Goal: Information Seeking & Learning: Learn about a topic

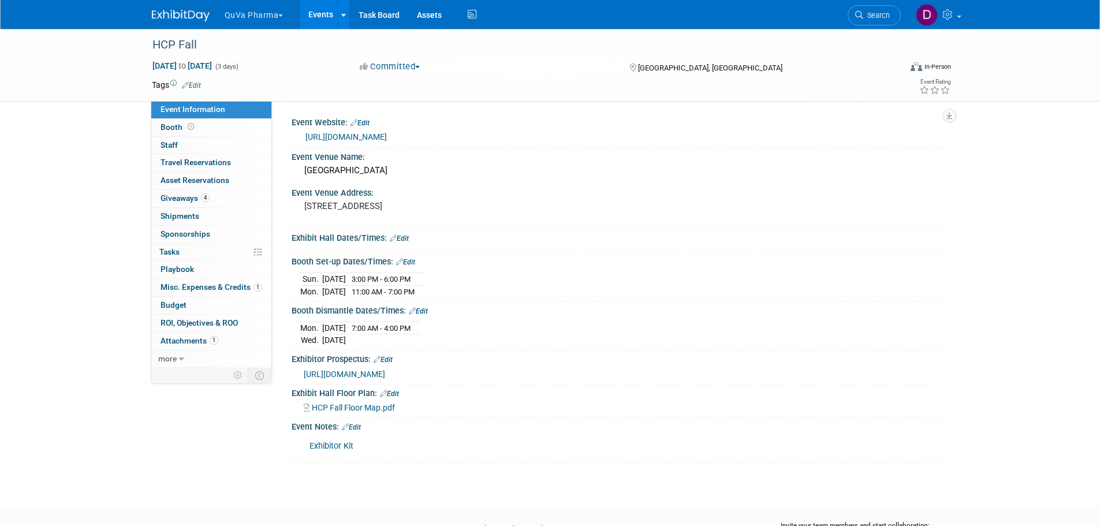
click at [243, 17] on button "QuVa Pharma" at bounding box center [261, 12] width 75 height 25
click at [261, 71] on link "QuVa Pharma" at bounding box center [265, 69] width 83 height 16
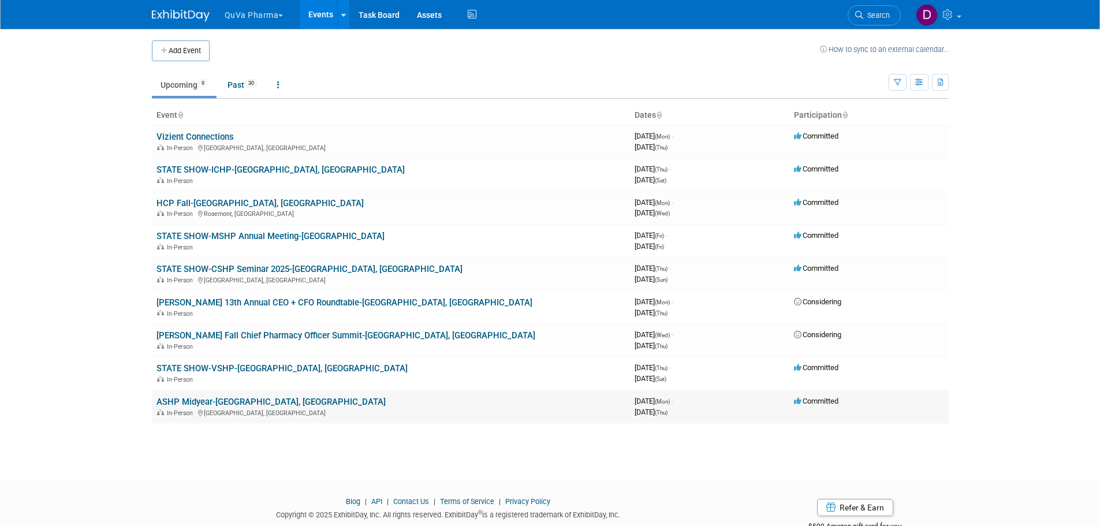
click at [203, 403] on link "ASHP Midyear-[GEOGRAPHIC_DATA], [GEOGRAPHIC_DATA]" at bounding box center [271, 402] width 229 height 10
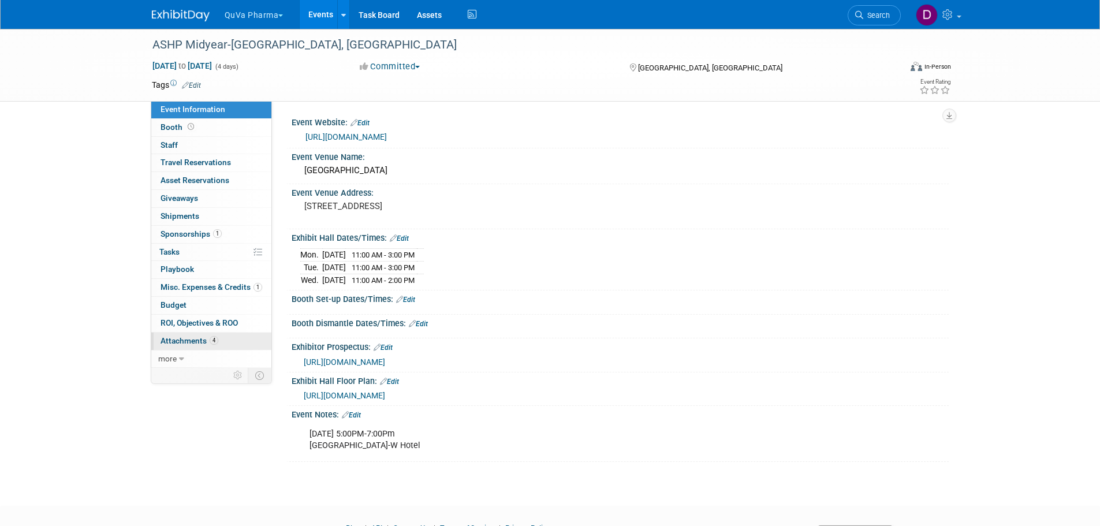
click at [191, 340] on span "Attachments 4" at bounding box center [190, 340] width 58 height 9
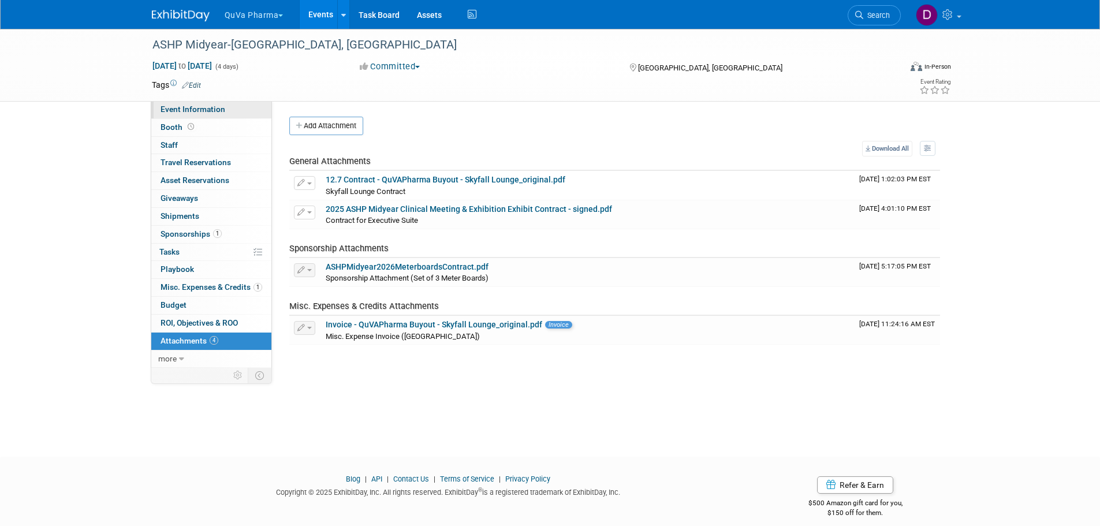
click at [184, 109] on span "Event Information" at bounding box center [193, 109] width 65 height 9
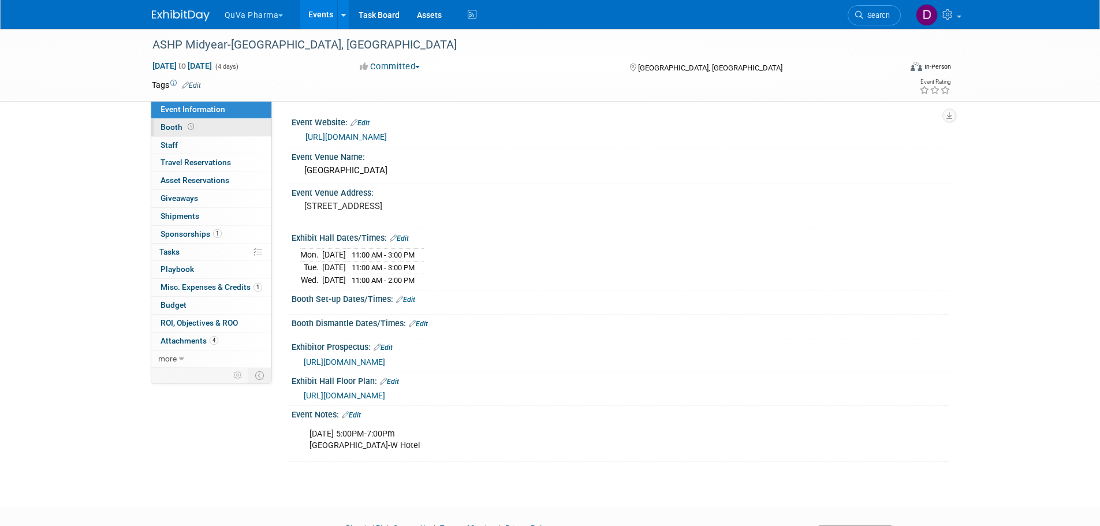
click at [211, 128] on link "Booth" at bounding box center [211, 127] width 120 height 17
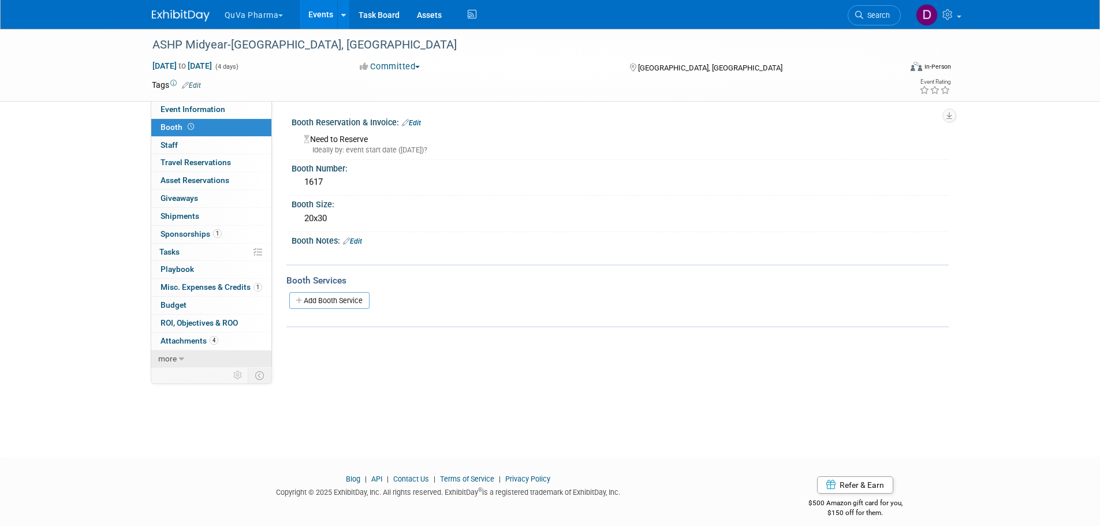
click at [172, 359] on span "more" at bounding box center [167, 358] width 18 height 9
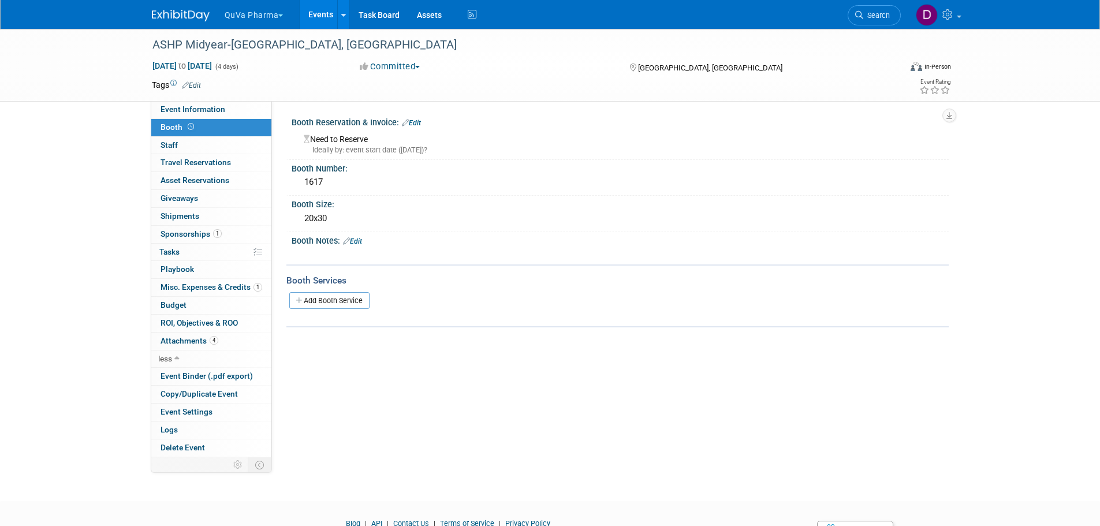
click at [176, 125] on span "Booth" at bounding box center [179, 126] width 36 height 9
click at [188, 107] on span "Event Information" at bounding box center [193, 109] width 65 height 9
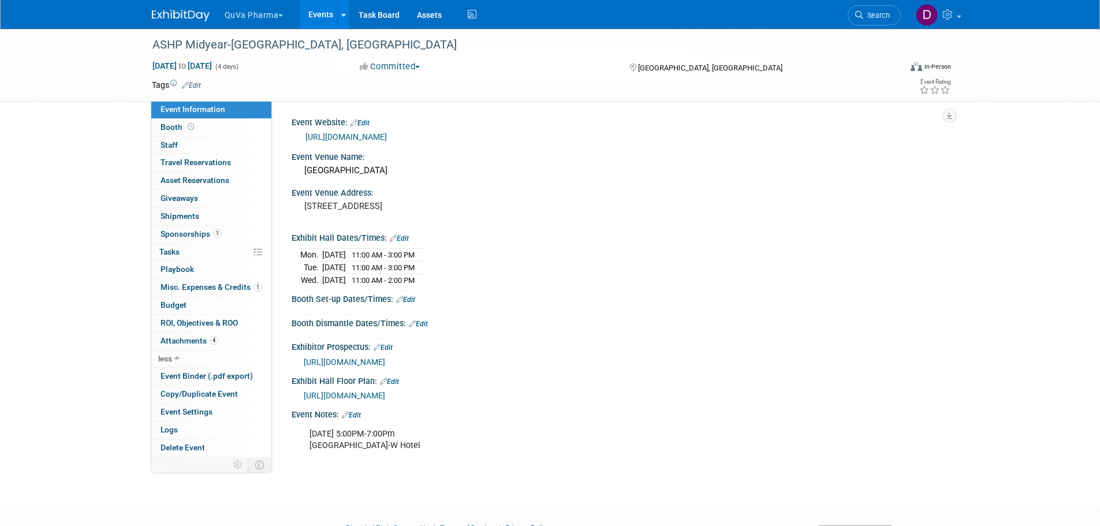
click at [354, 415] on link "Edit" at bounding box center [351, 415] width 19 height 8
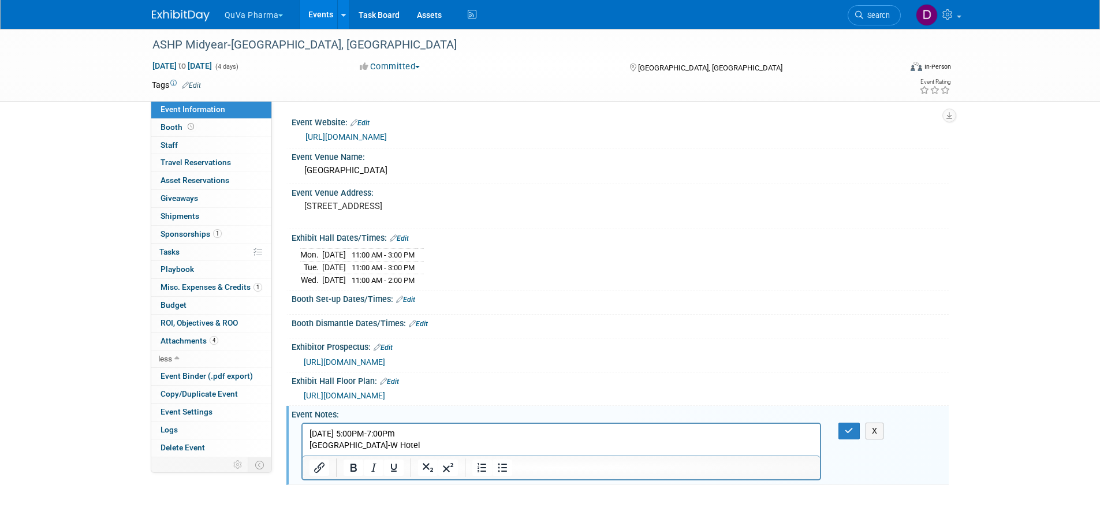
click at [404, 441] on p "Sunday, December 7th from 5:00PM-7:00Pm Skyfall Lounge-W Hotel" at bounding box center [561, 439] width 505 height 23
click at [363, 123] on link "Edit" at bounding box center [360, 123] width 19 height 8
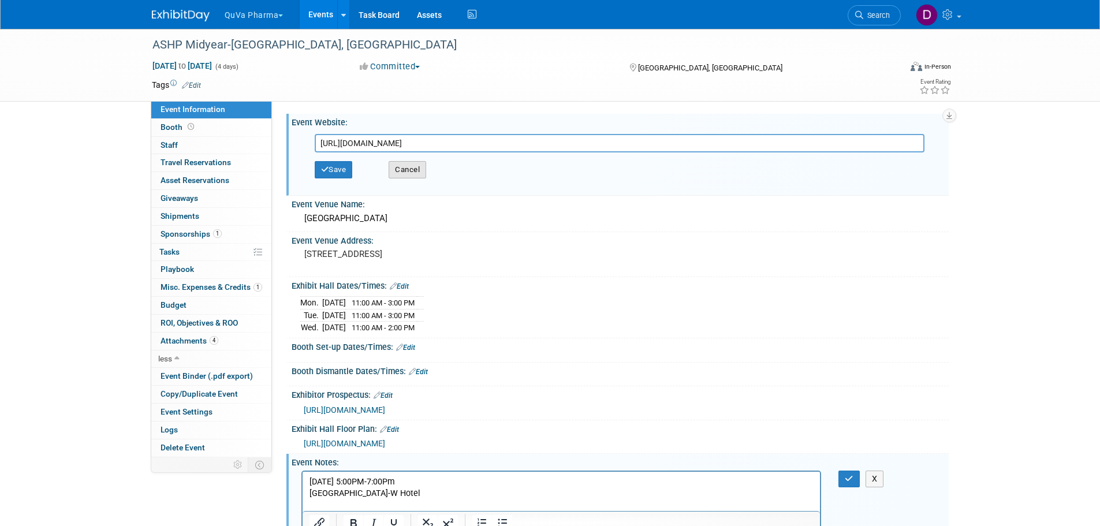
click at [411, 170] on button "Cancel" at bounding box center [408, 169] width 38 height 17
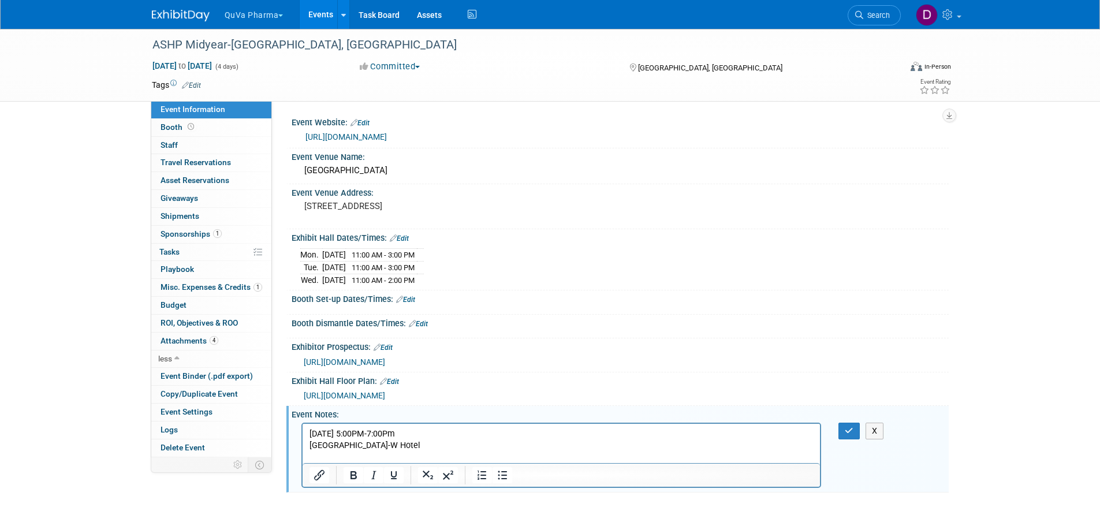
click at [636, 298] on div "Booth Set-up Dates/Times: Edit" at bounding box center [620, 298] width 657 height 15
click at [854, 429] on button "button" at bounding box center [849, 431] width 21 height 17
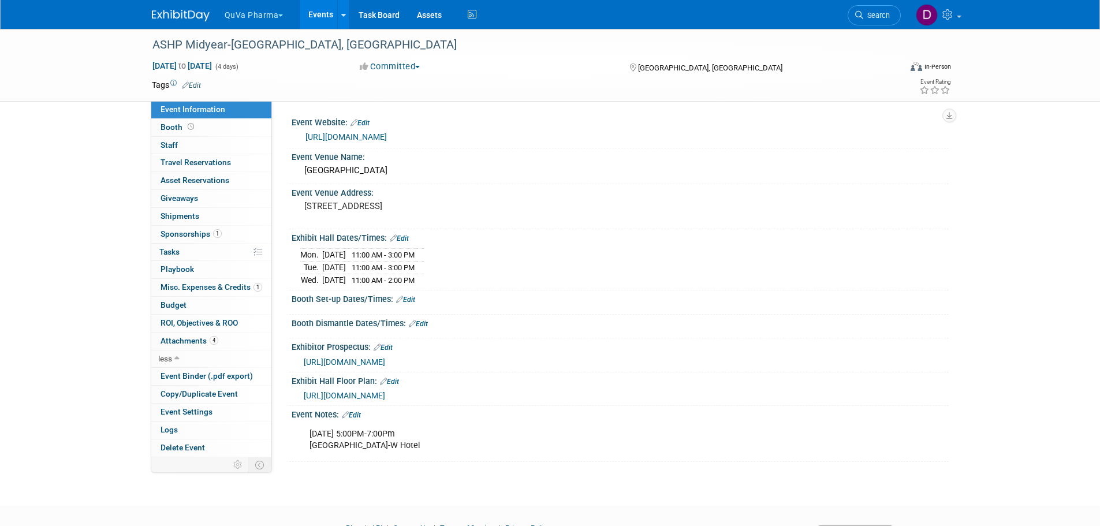
click at [331, 137] on link "https://midyear.ashp.org" at bounding box center [346, 136] width 81 height 9
click at [349, 138] on link "https://midyear.ashp.org" at bounding box center [346, 136] width 81 height 9
click at [250, 13] on button "QuVa Pharma" at bounding box center [261, 12] width 75 height 25
click at [355, 73] on div "Dec 8, 2025 to Dec 11, 2025 (4 days) Dec 8, 2025 to Dec 11, 2025 Committed Comm…" at bounding box center [551, 68] width 817 height 17
click at [255, 11] on button "QuVa Pharma" at bounding box center [261, 12] width 75 height 25
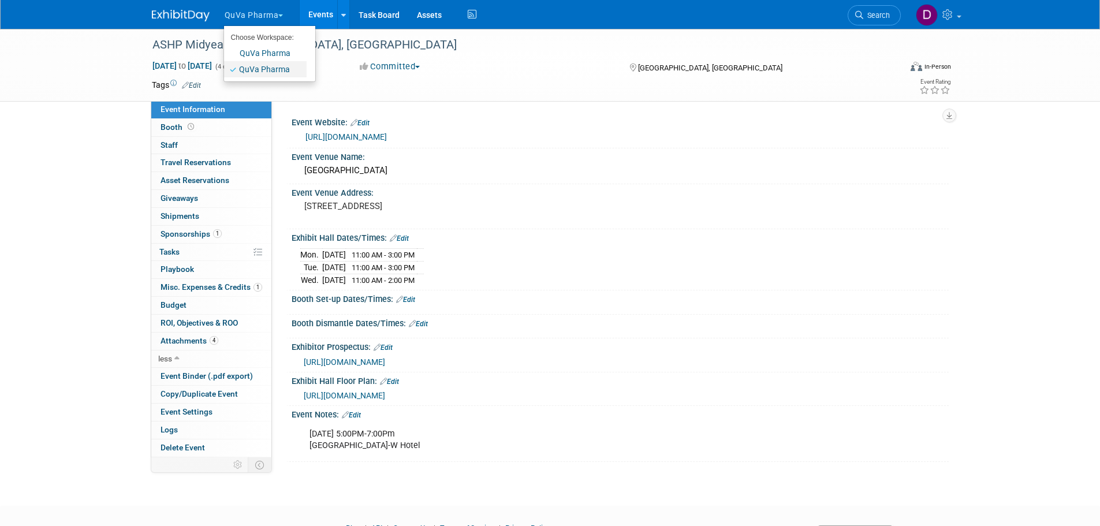
click at [252, 62] on link "QuVa Pharma" at bounding box center [265, 69] width 83 height 16
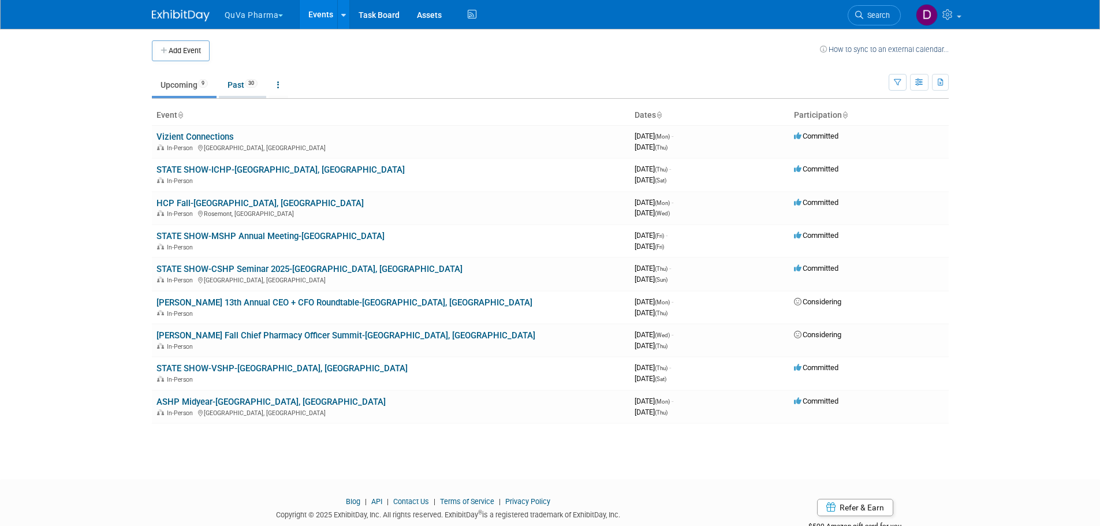
click at [240, 82] on link "Past 30" at bounding box center [242, 85] width 47 height 22
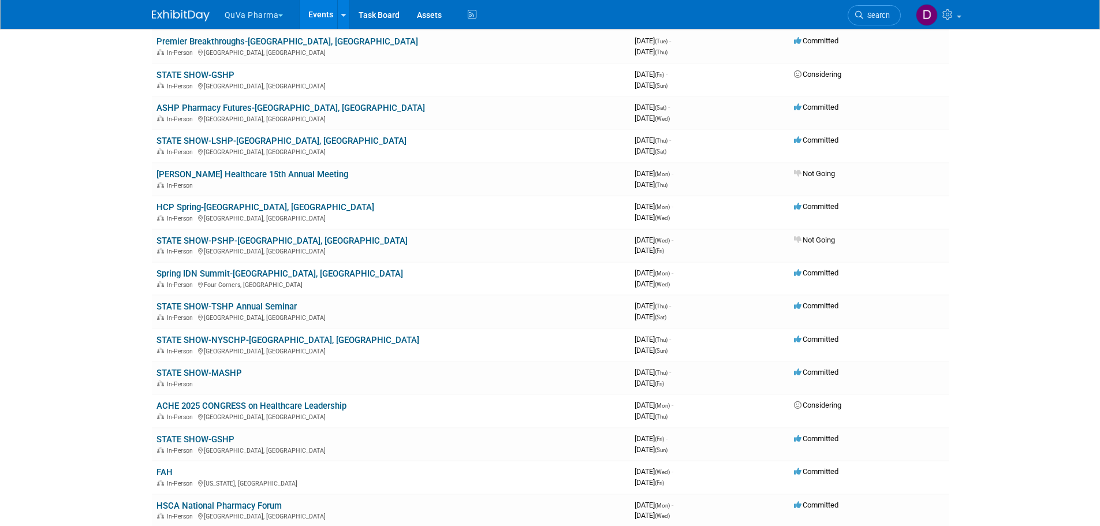
scroll to position [189, 0]
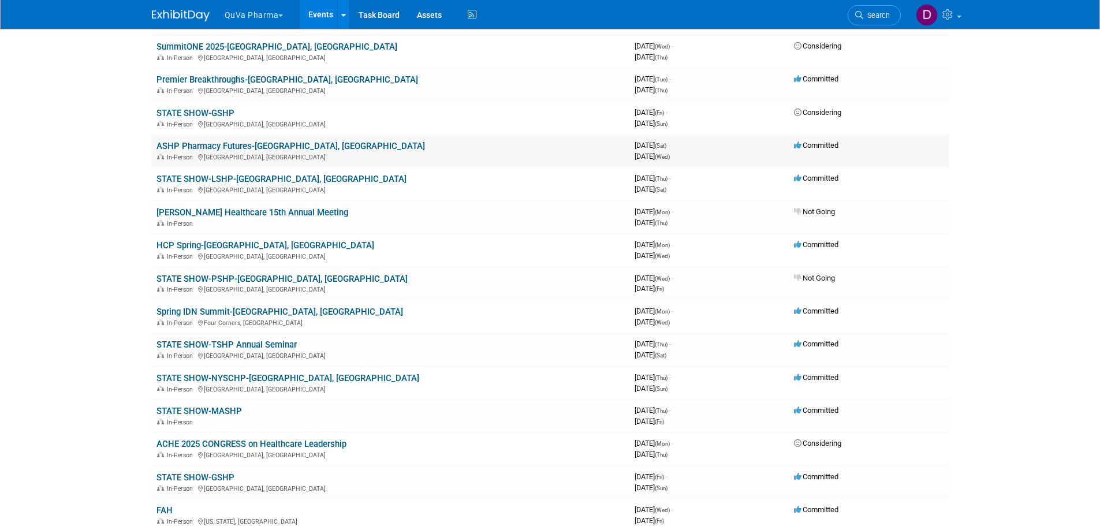
click at [252, 144] on link "ASHP Pharmacy Futures-Charlotte, NC" at bounding box center [291, 146] width 269 height 10
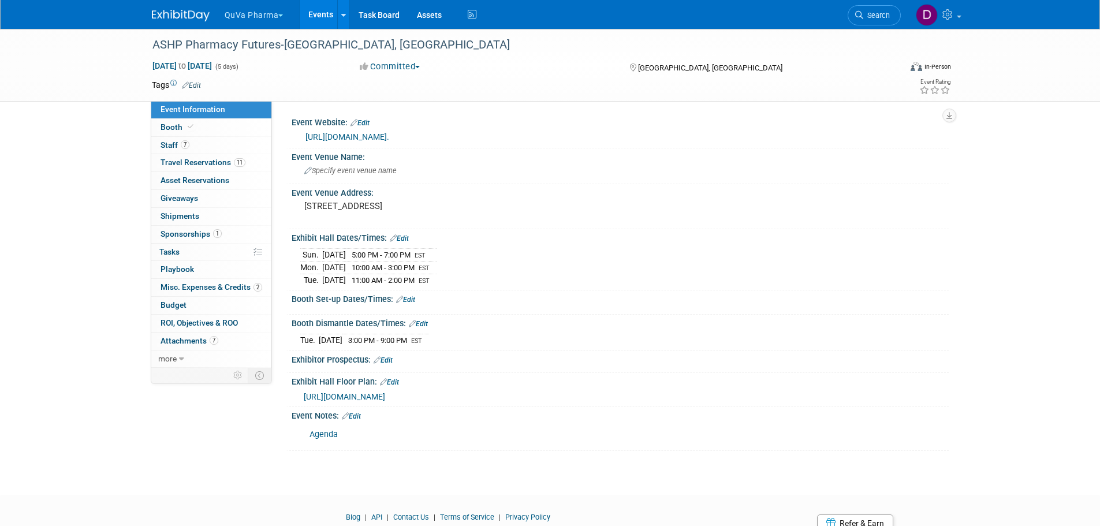
click at [366, 135] on link "[URL][DOMAIN_NAME]." at bounding box center [348, 136] width 84 height 9
